Goal: Information Seeking & Learning: Find specific fact

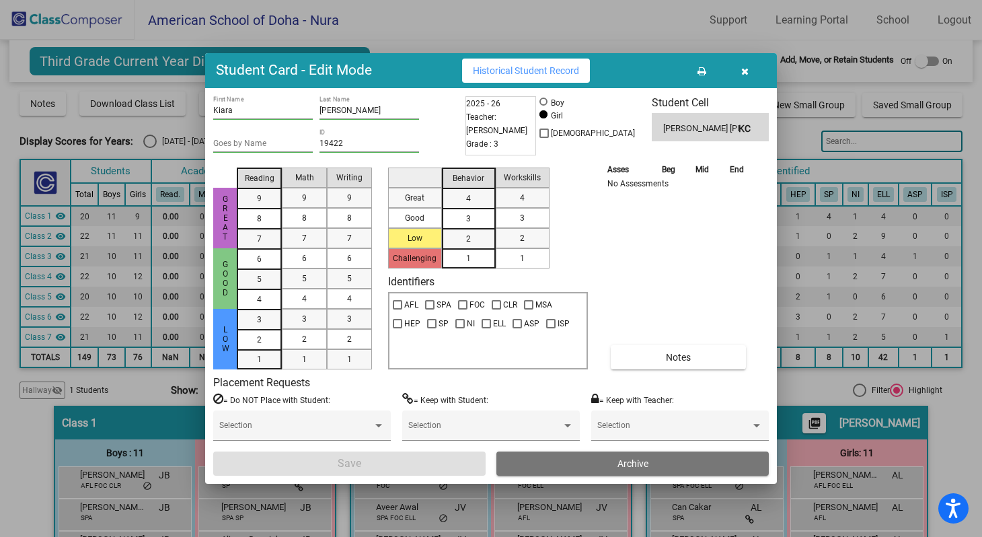
scroll to position [1212, 0]
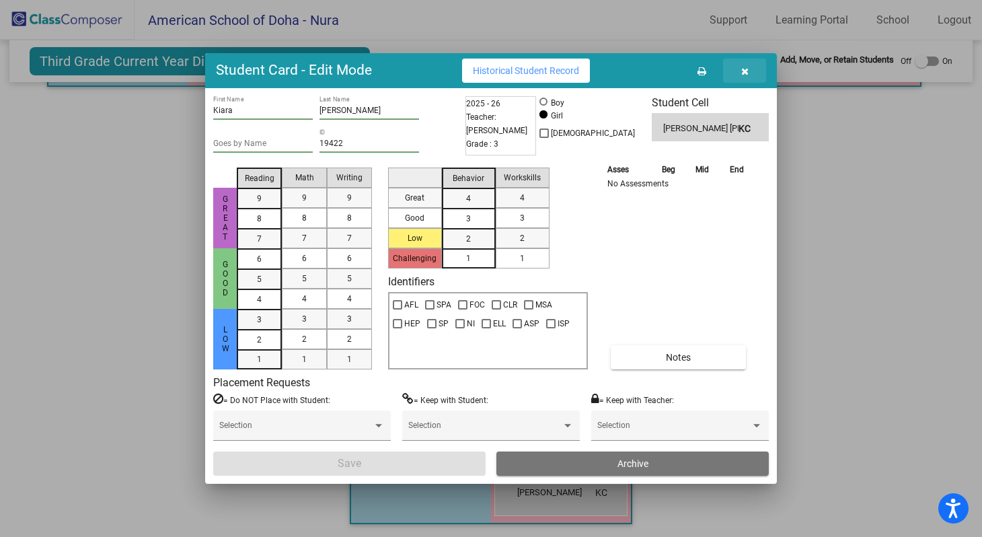
click at [747, 71] on icon "button" at bounding box center [744, 71] width 7 height 9
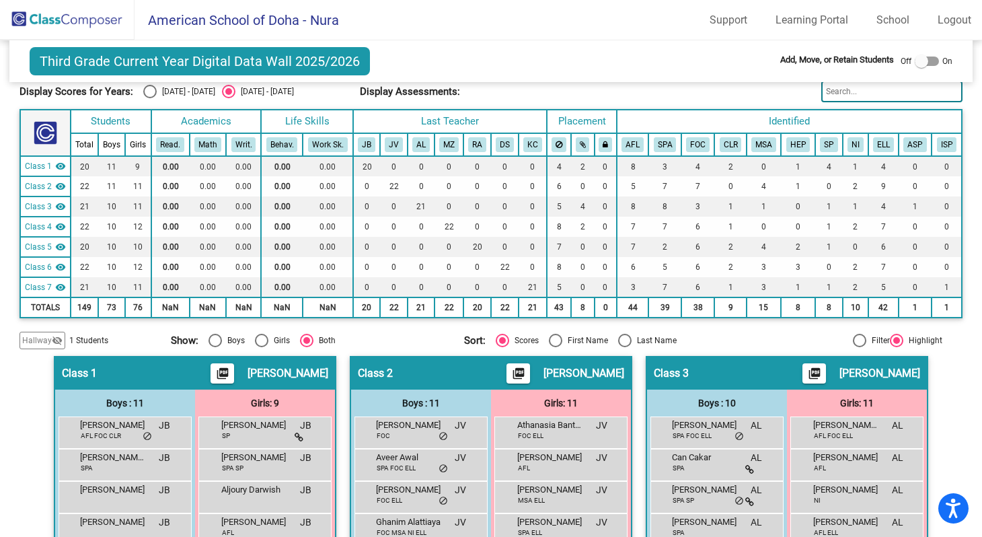
scroll to position [0, 0]
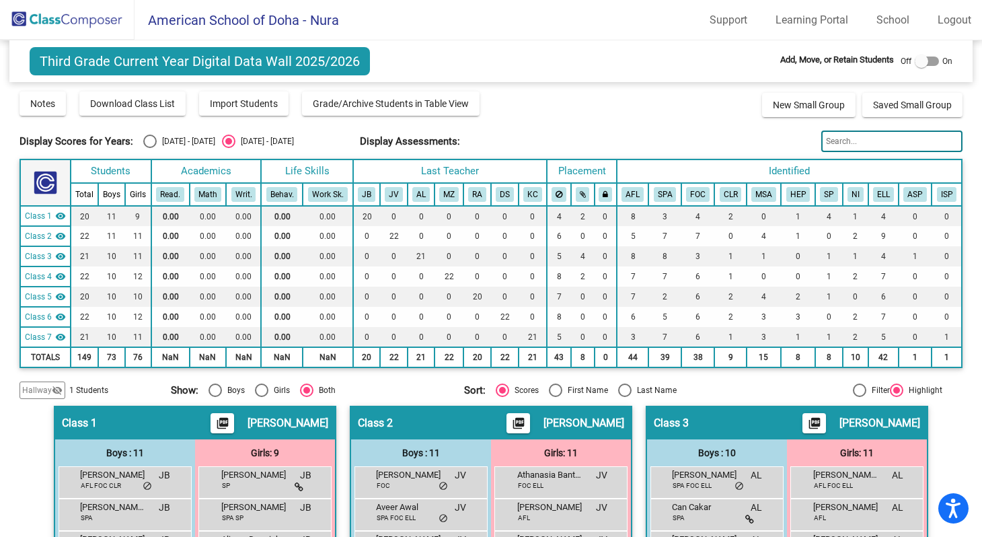
click at [85, 22] on img at bounding box center [67, 20] width 135 height 40
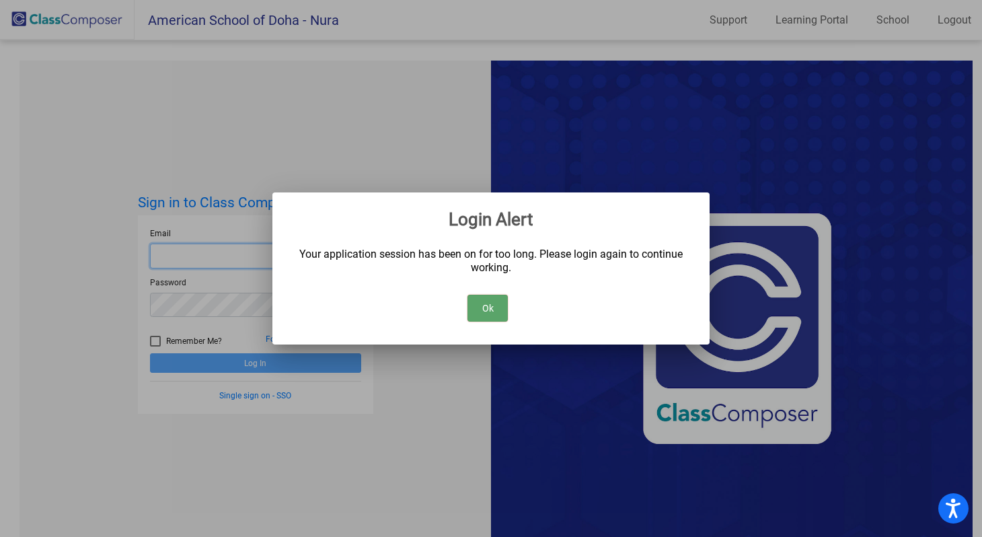
type input "[EMAIL_ADDRESS][DOMAIN_NAME]"
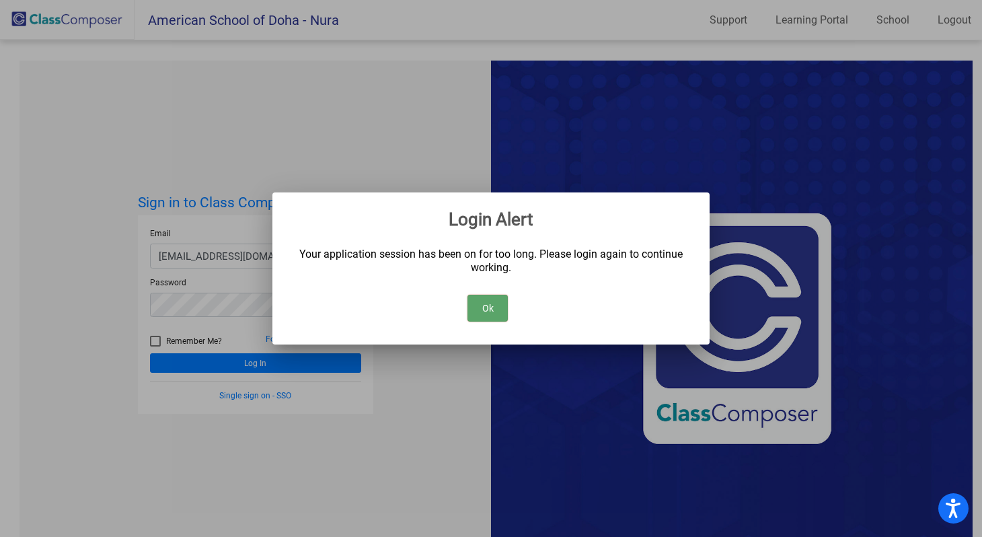
click at [493, 305] on button "Ok" at bounding box center [487, 308] width 40 height 27
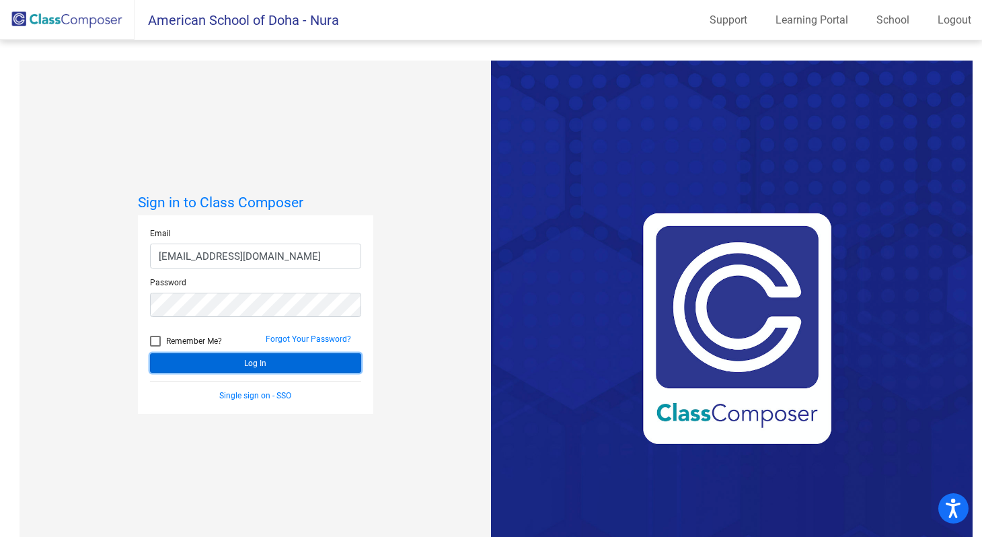
click at [265, 365] on button "Log In" at bounding box center [255, 363] width 211 height 20
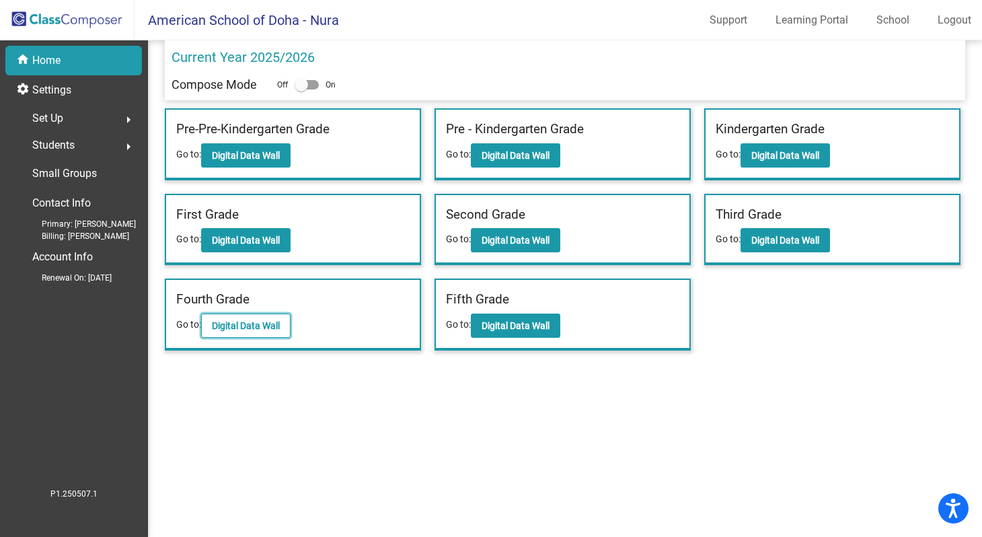
click at [254, 327] on b "Digital Data Wall" at bounding box center [246, 325] width 68 height 11
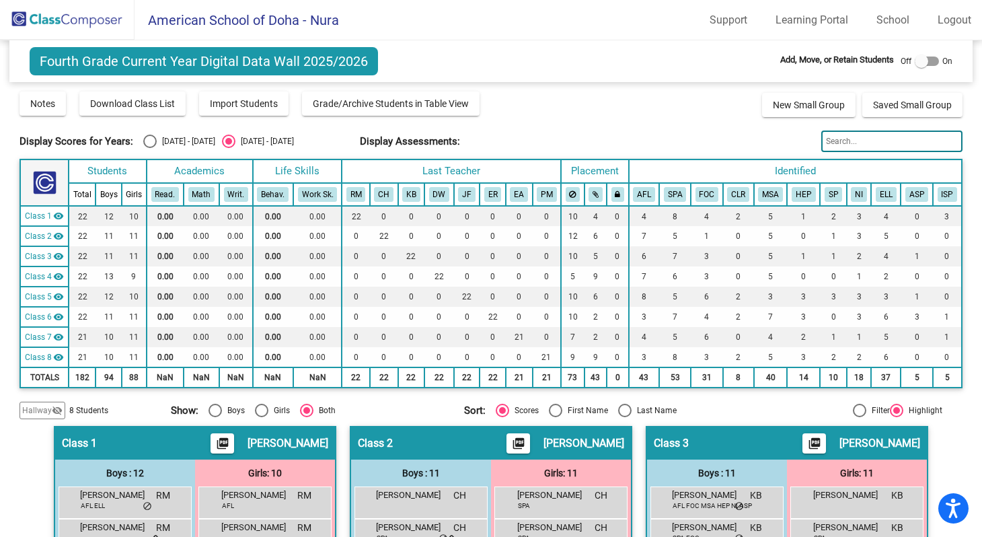
click at [71, 22] on img at bounding box center [67, 20] width 135 height 40
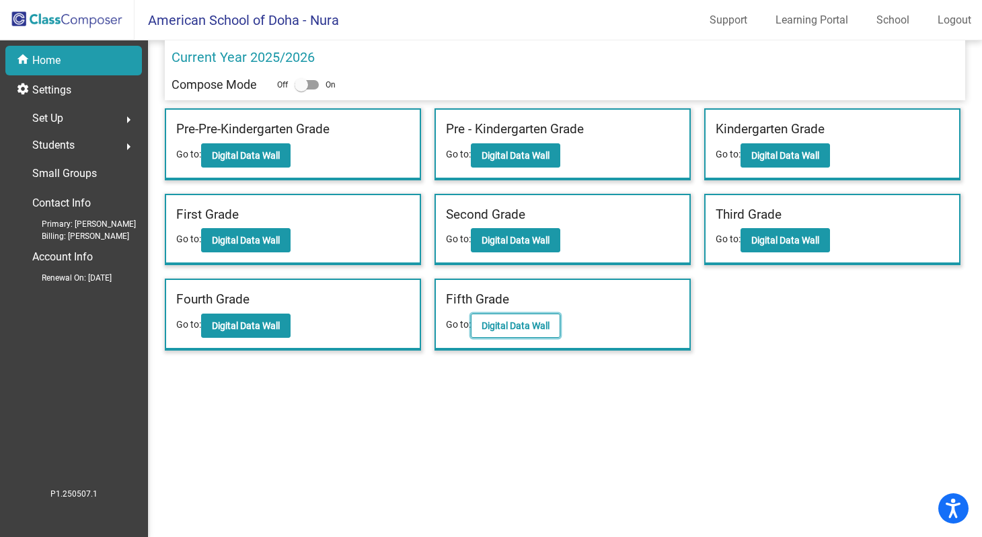
click at [525, 328] on b "Digital Data Wall" at bounding box center [516, 325] width 68 height 11
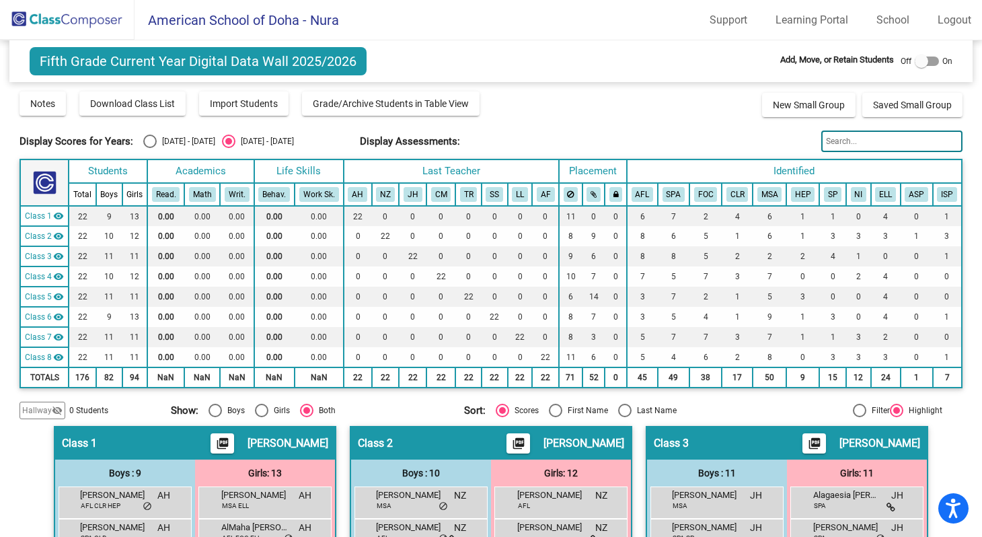
click at [53, 21] on img at bounding box center [67, 20] width 135 height 40
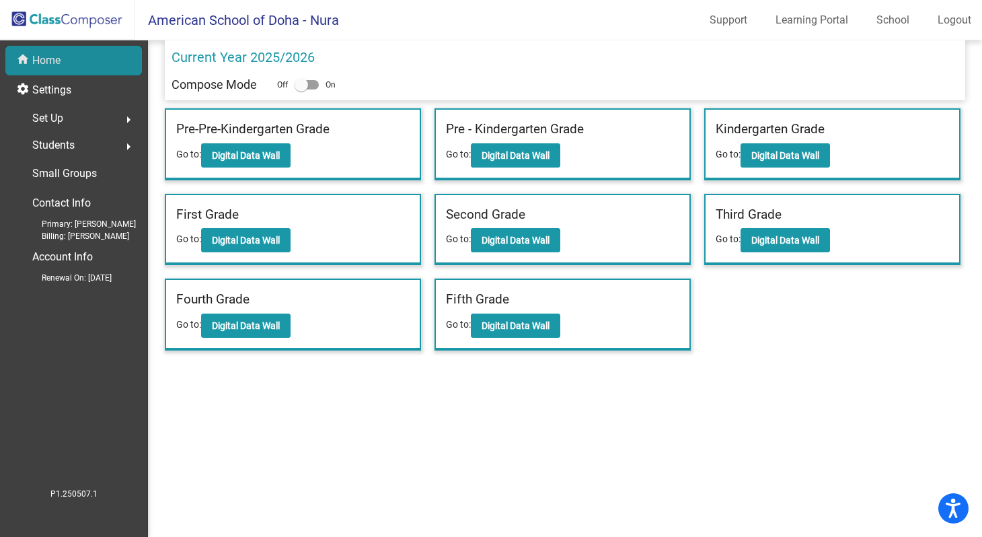
click at [63, 56] on div "home Home" at bounding box center [73, 61] width 137 height 30
click at [946, 22] on link "Logout" at bounding box center [954, 20] width 55 height 22
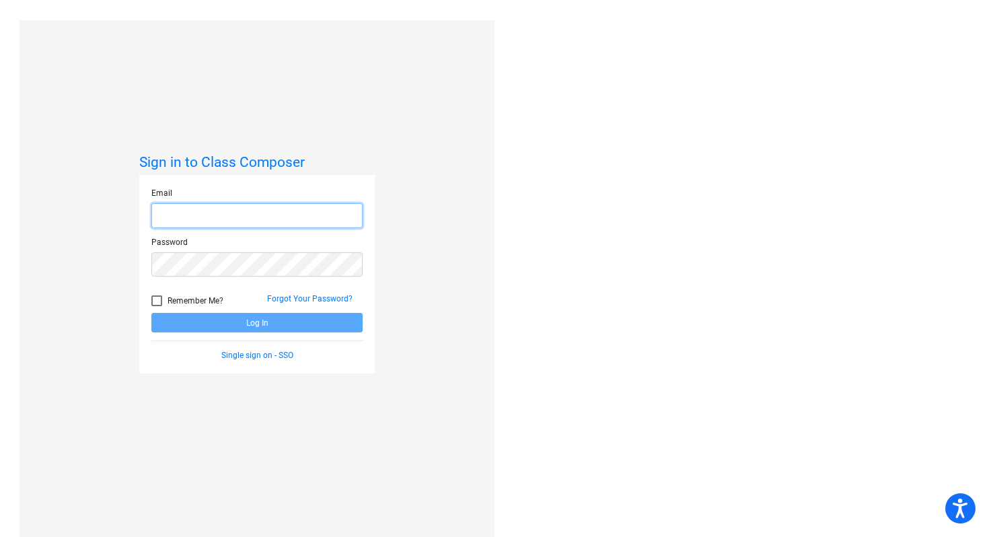
type input "[EMAIL_ADDRESS][DOMAIN_NAME]"
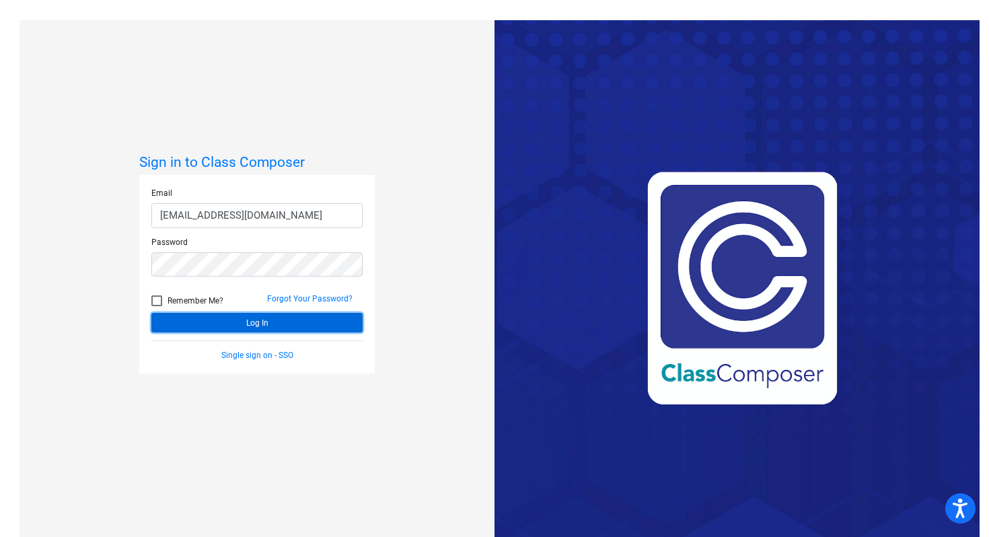
click at [270, 324] on button "Log In" at bounding box center [256, 323] width 211 height 20
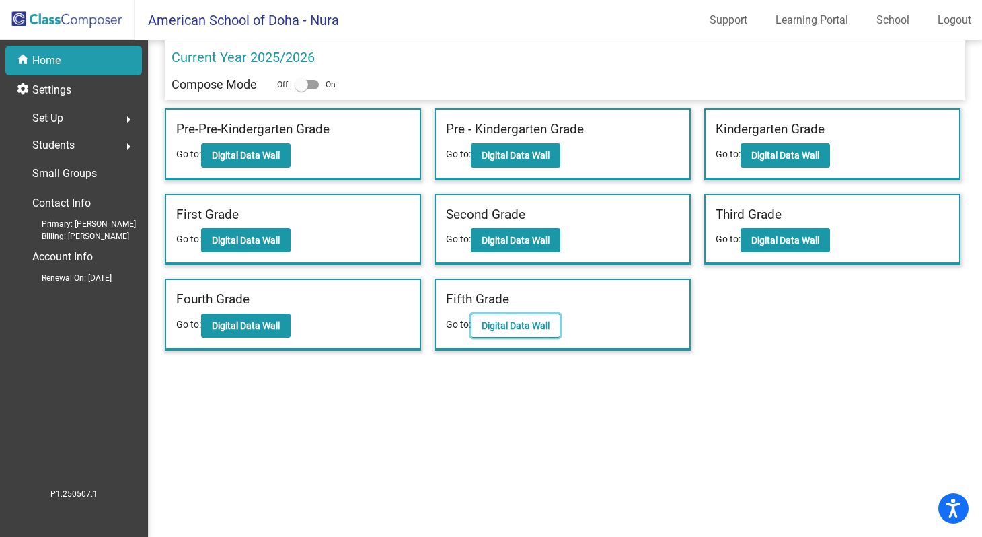
click at [541, 328] on b "Digital Data Wall" at bounding box center [516, 325] width 68 height 11
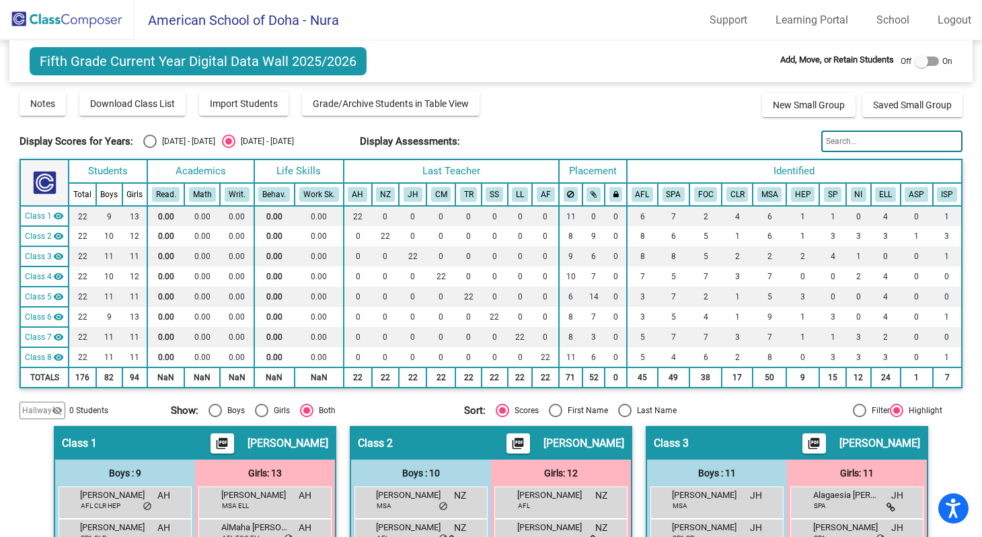
click at [844, 143] on input "text" at bounding box center [891, 141] width 141 height 22
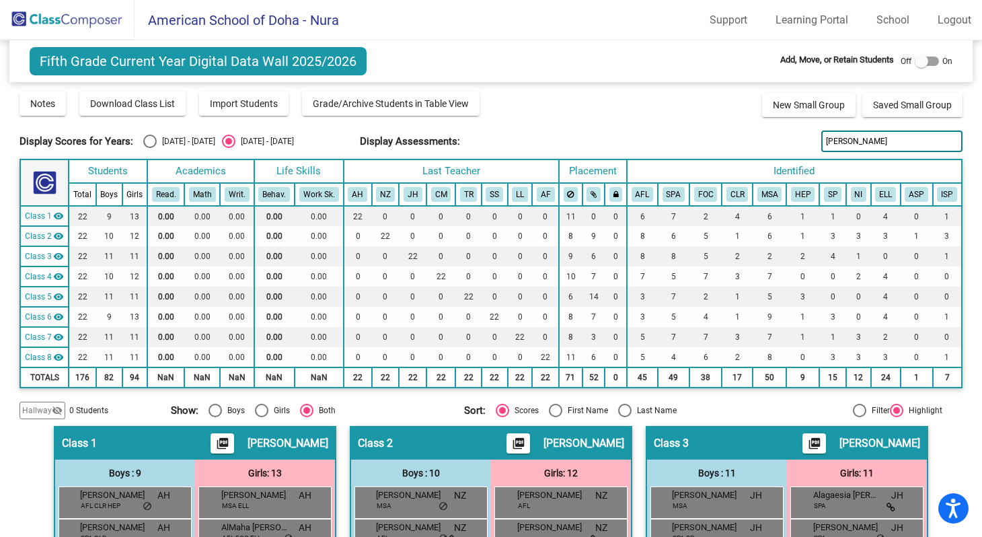
type input "[PERSON_NAME]"
drag, startPoint x: 843, startPoint y: 139, endPoint x: 820, endPoint y: 138, distance: 22.9
click at [821, 138] on input "[PERSON_NAME]" at bounding box center [891, 141] width 141 height 22
type input "[PERSON_NAME]"
drag, startPoint x: 846, startPoint y: 141, endPoint x: 816, endPoint y: 137, distance: 29.8
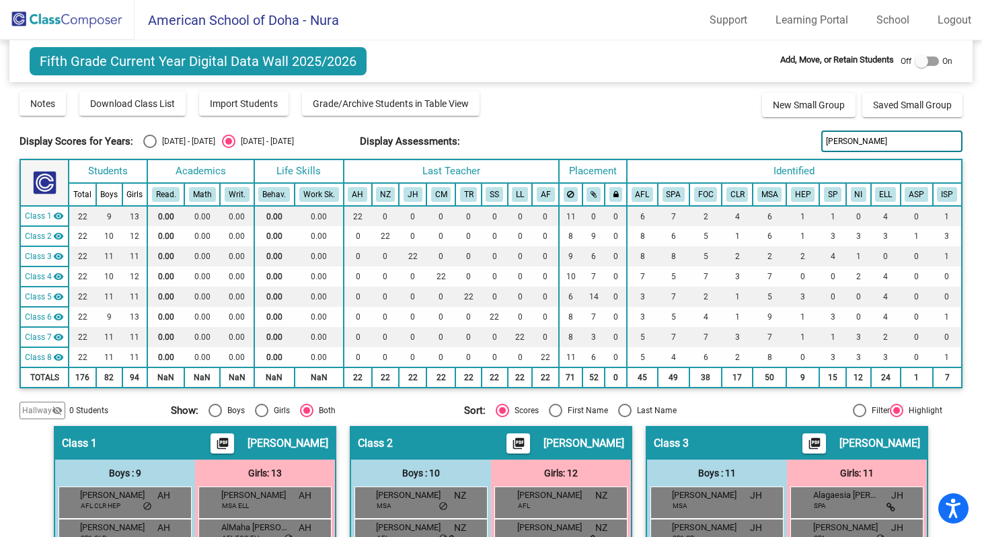
click at [821, 137] on input "[PERSON_NAME]" at bounding box center [891, 141] width 141 height 22
click at [825, 143] on input "10306" at bounding box center [891, 141] width 141 height 22
click at [827, 143] on input "10306" at bounding box center [891, 141] width 141 height 22
type input "19306"
click at [852, 145] on input "19306" at bounding box center [891, 141] width 141 height 22
